Goal: Browse casually: Explore the website without a specific task or goal

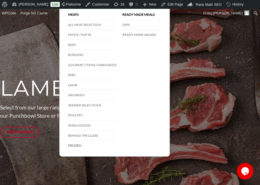
scroll to position [83, 0]
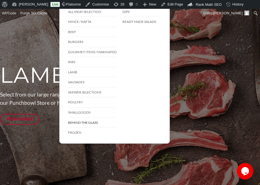
click at [87, 123] on link "Behind The Glass" at bounding box center [92, 123] width 49 height 10
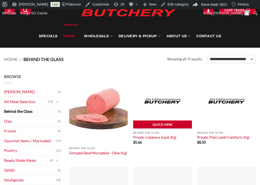
scroll to position [55, 0]
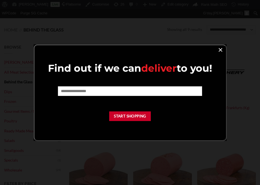
click at [221, 47] on link "×" at bounding box center [221, 49] width 8 height 7
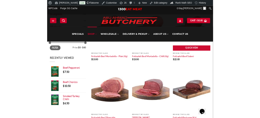
scroll to position [138, 0]
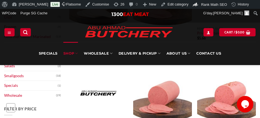
scroll to position [163, 0]
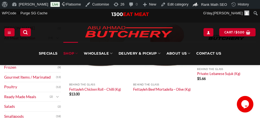
scroll to position [81, 0]
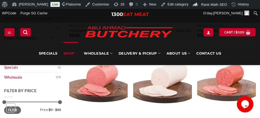
scroll to position [138, 0]
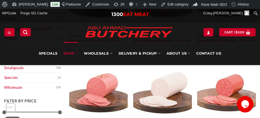
click at [164, 87] on img at bounding box center [162, 93] width 59 height 70
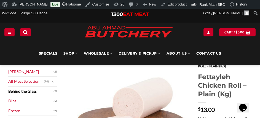
scroll to position [28, 0]
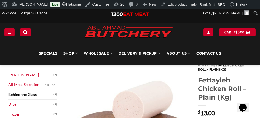
click at [129, 94] on img at bounding box center [132, 115] width 116 height 116
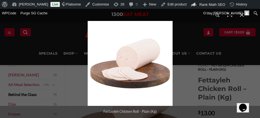
click at [126, 60] on img "Full screen image" at bounding box center [130, 63] width 85 height 85
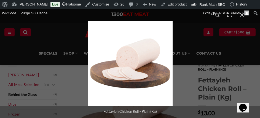
click at [86, 65] on div "Full screen image" at bounding box center [130, 63] width 260 height 109
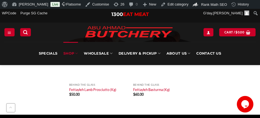
scroll to position [386, 0]
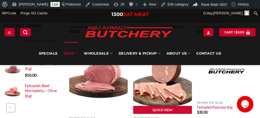
scroll to position [276, 0]
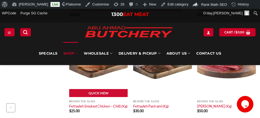
scroll to position [348, 0]
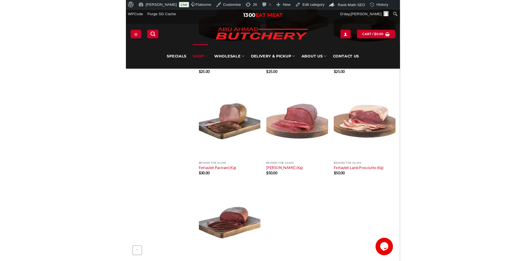
scroll to position [441, 0]
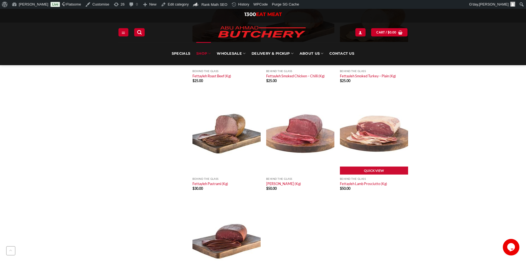
click at [260, 118] on img at bounding box center [374, 134] width 68 height 82
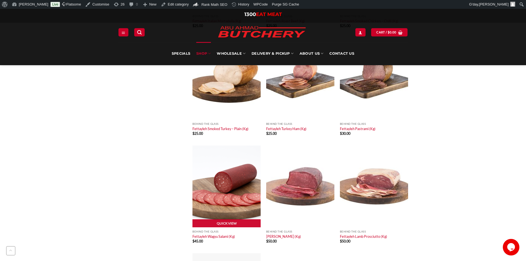
scroll to position [497, 0]
click at [229, 153] on img at bounding box center [226, 186] width 68 height 82
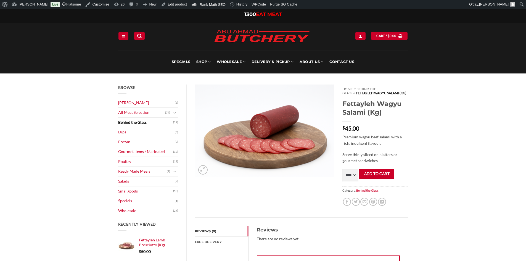
click at [283, 126] on img at bounding box center [264, 130] width 139 height 93
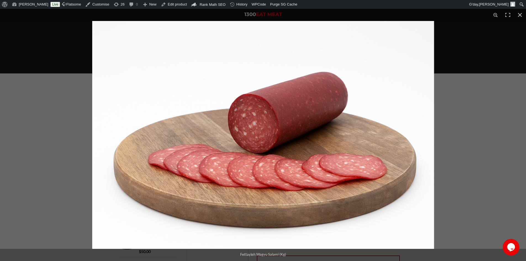
click at [266, 128] on img "Full screen image" at bounding box center [263, 135] width 342 height 228
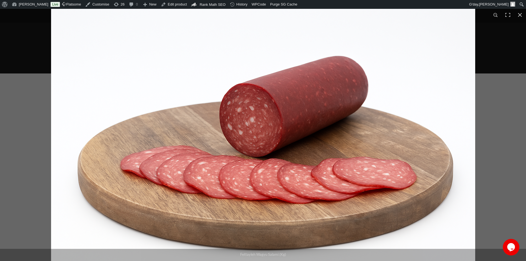
click at [294, 140] on img "Full screen image" at bounding box center [263, 134] width 424 height 283
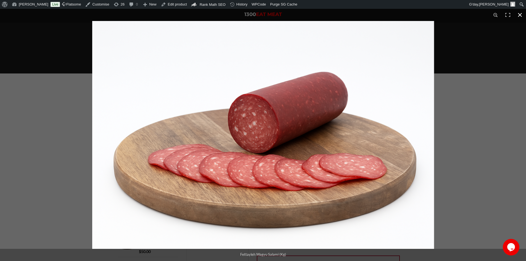
click at [463, 158] on div "Full screen image" at bounding box center [355, 147] width 526 height 252
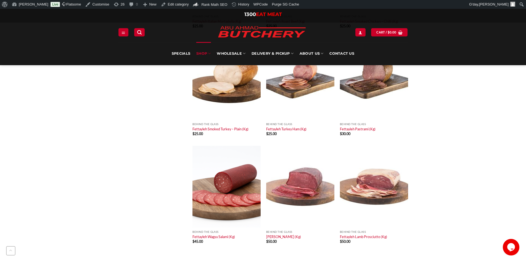
scroll to position [497, 0]
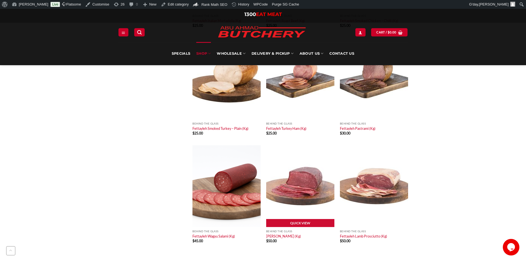
click at [275, 170] on img at bounding box center [300, 186] width 68 height 82
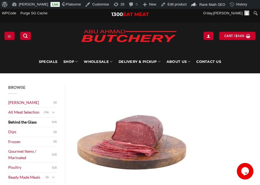
drag, startPoint x: 151, startPoint y: 127, endPoint x: 184, endPoint y: 31, distance: 101.8
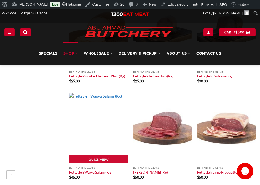
scroll to position [497, 0]
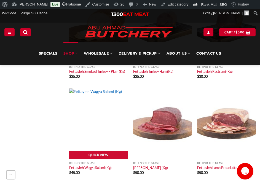
click at [96, 120] on img at bounding box center [98, 124] width 59 height 70
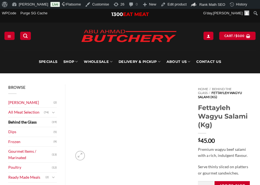
click at [126, 122] on img at bounding box center [132, 123] width 116 height 78
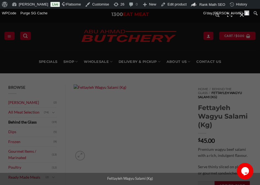
click at [148, 89] on img "Full screen image" at bounding box center [130, 97] width 228 height 152
click at [148, 89] on img "Full screen image" at bounding box center [104, 95] width 551 height 367
click at [148, 89] on img "Full screen image" at bounding box center [130, 97] width 228 height 152
click at [148, 89] on img "Full screen image" at bounding box center [104, 95] width 551 height 367
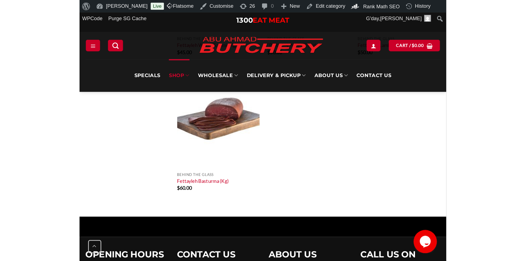
scroll to position [635, 0]
